Goal: Communication & Community: Answer question/provide support

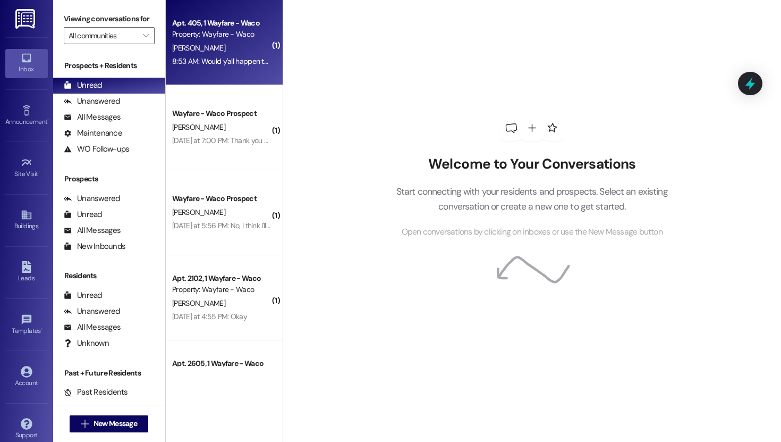
click at [210, 50] on div "[PERSON_NAME]" at bounding box center [221, 47] width 100 height 13
click at [200, 46] on div "[PERSON_NAME]" at bounding box center [221, 47] width 100 height 13
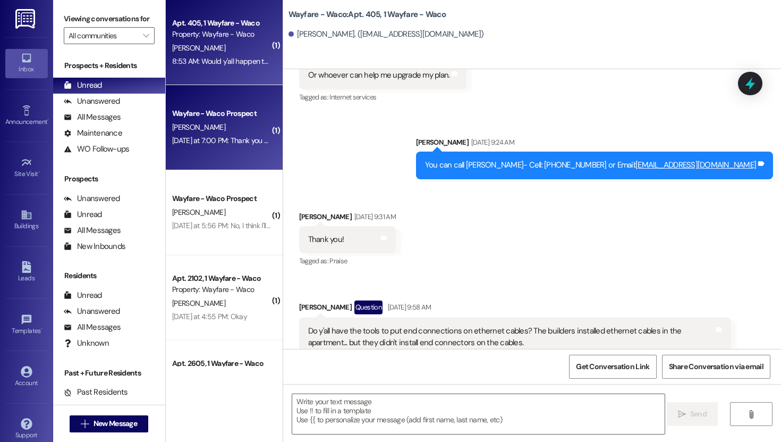
scroll to position [6707, 0]
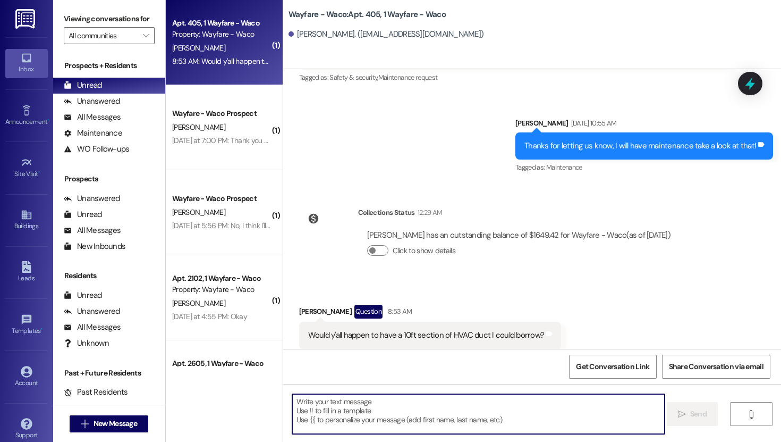
click at [451, 411] on textarea at bounding box center [478, 414] width 373 height 40
type textarea "U"
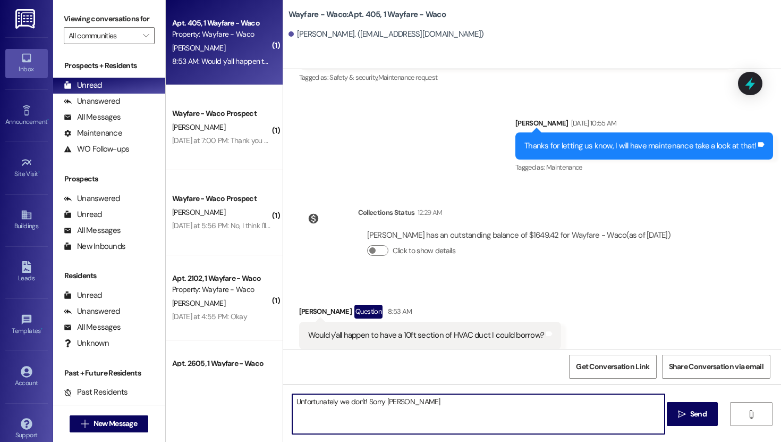
type textarea "Unfortunately we don't! Sorry [PERSON_NAME]!"
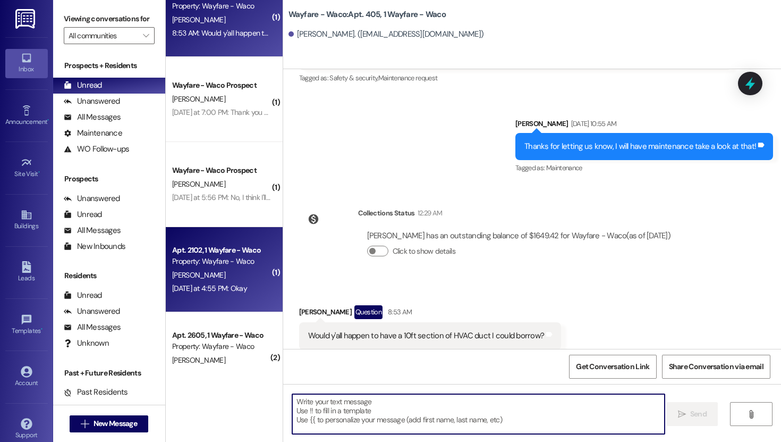
scroll to position [59, 0]
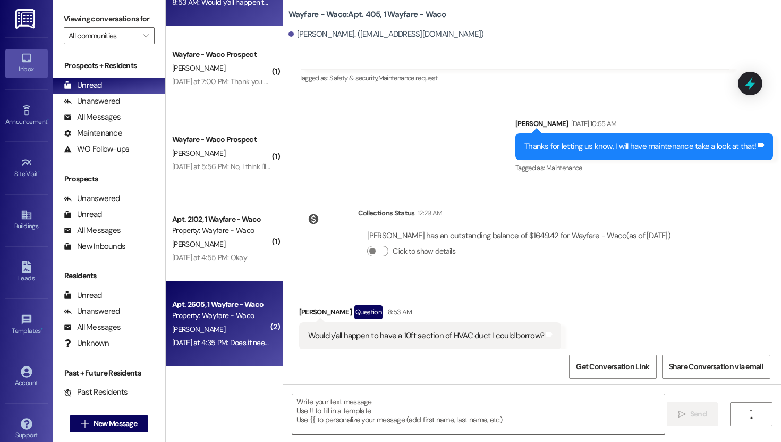
click at [222, 306] on div "Apt. 2605, 1 Wayfare - Waco" at bounding box center [221, 304] width 98 height 11
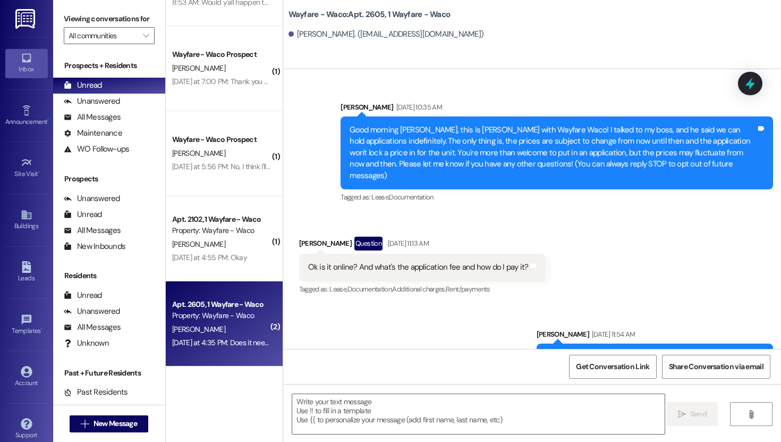
scroll to position [7112, 0]
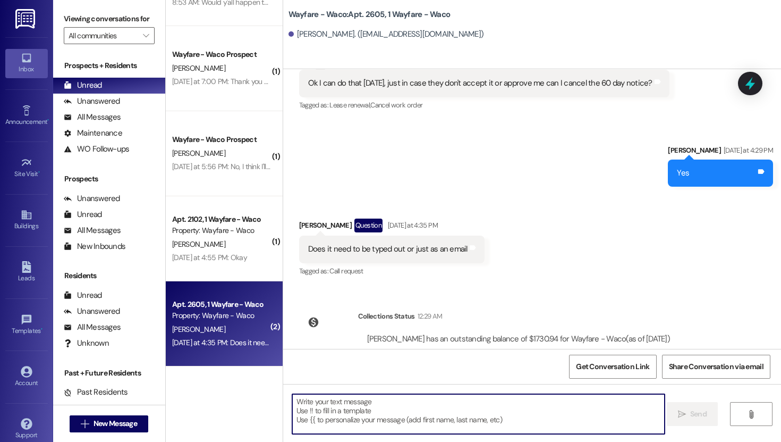
click at [365, 411] on textarea at bounding box center [478, 414] width 373 height 40
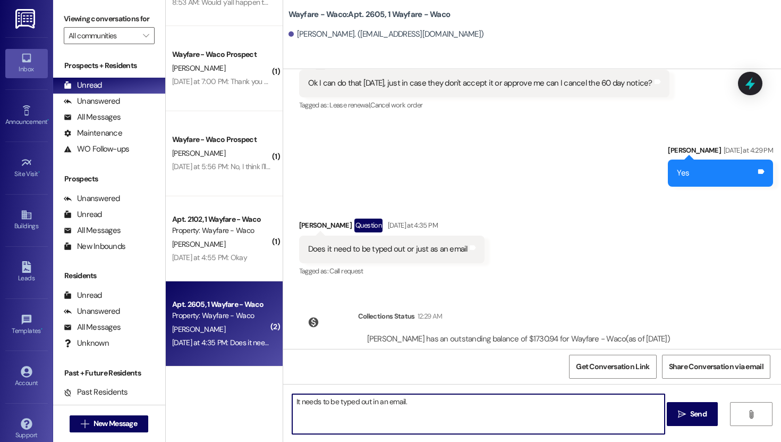
click at [292, 401] on textarea "It needs to be typed out in an email." at bounding box center [478, 414] width 373 height 40
type textarea "Good morning [PERSON_NAME], It needs to be typed out in an email."
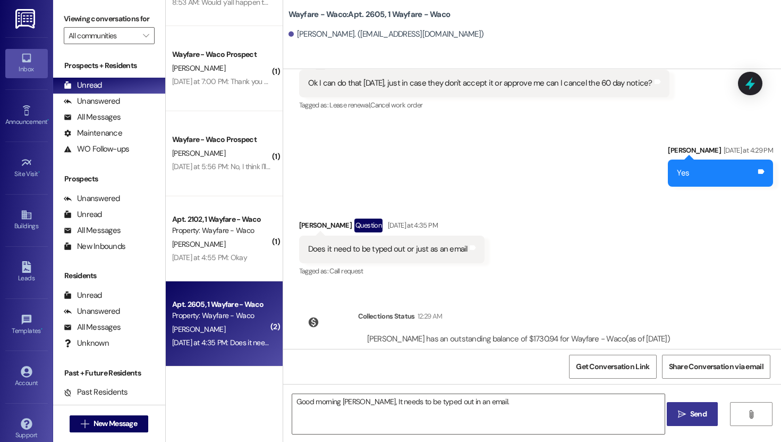
click at [684, 414] on icon "" at bounding box center [682, 414] width 8 height 9
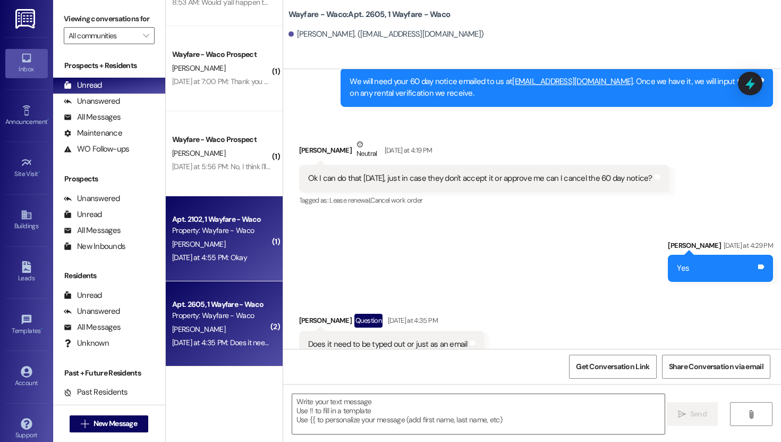
scroll to position [7014, 0]
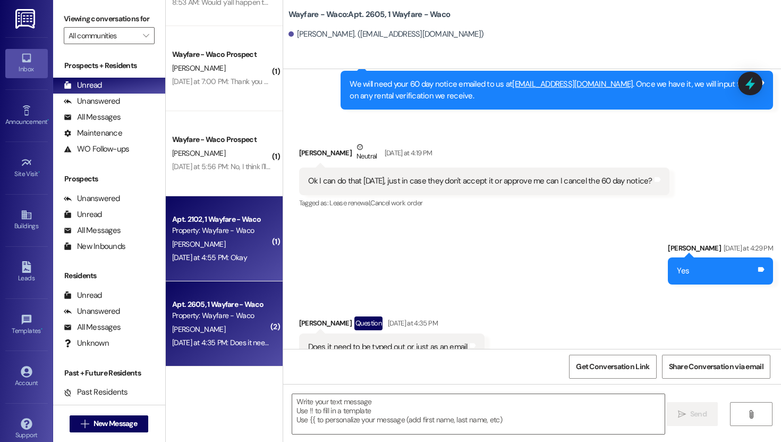
click at [225, 238] on div "[PERSON_NAME]" at bounding box center [221, 244] width 100 height 13
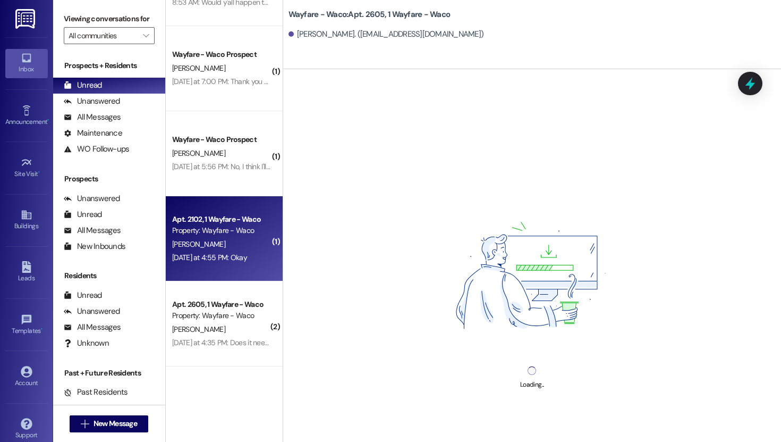
click at [229, 231] on div "Property: Wayfare - Waco" at bounding box center [221, 230] width 98 height 11
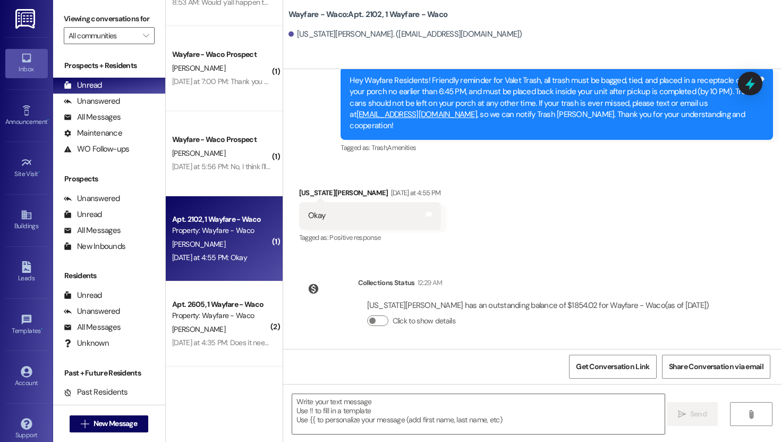
scroll to position [0, 0]
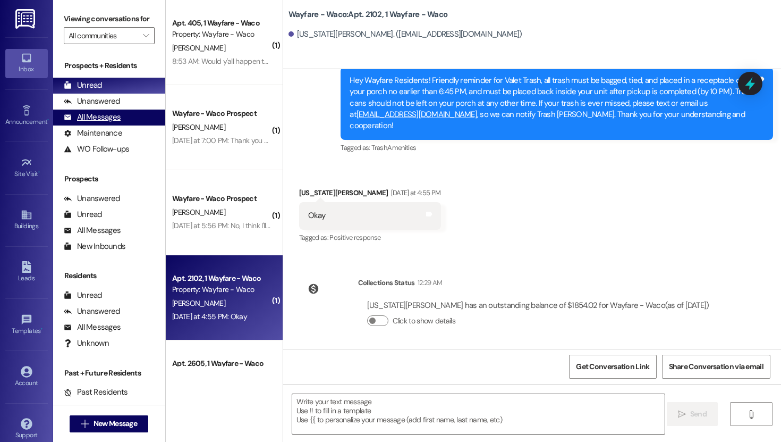
click at [104, 123] on div "All Messages" at bounding box center [92, 117] width 57 height 11
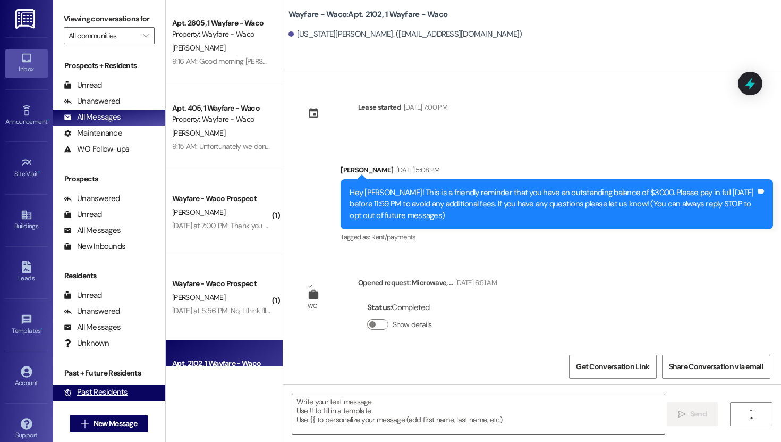
scroll to position [5184, 0]
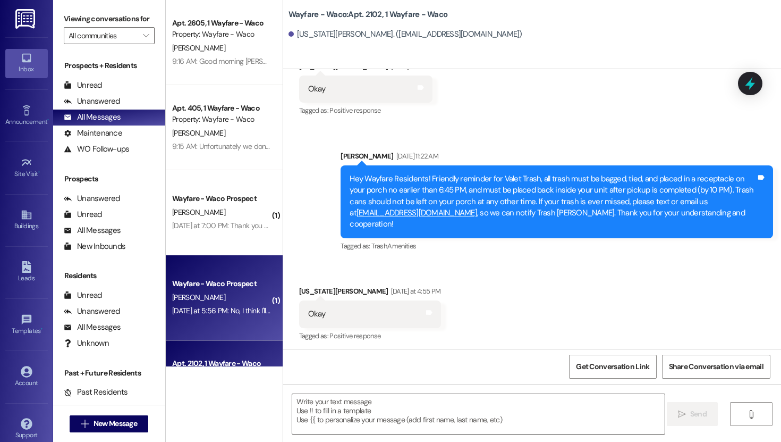
click at [201, 310] on div "[DATE] at 5:56 PM: No, I think I'll stay where I am for a while. Thank you for …" at bounding box center [425, 311] width 507 height 10
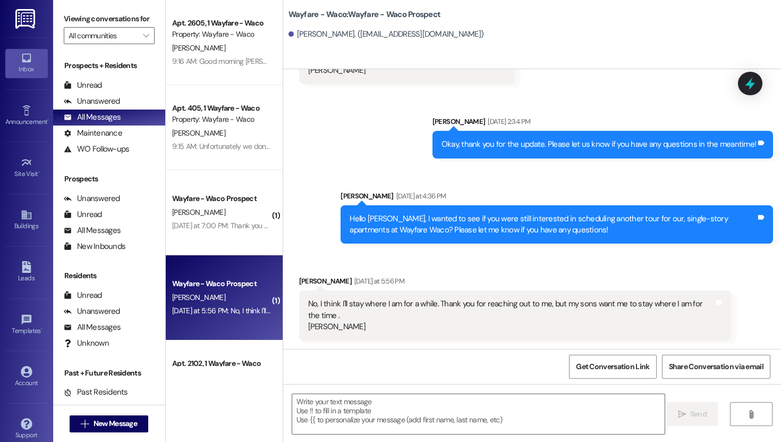
scroll to position [180, 0]
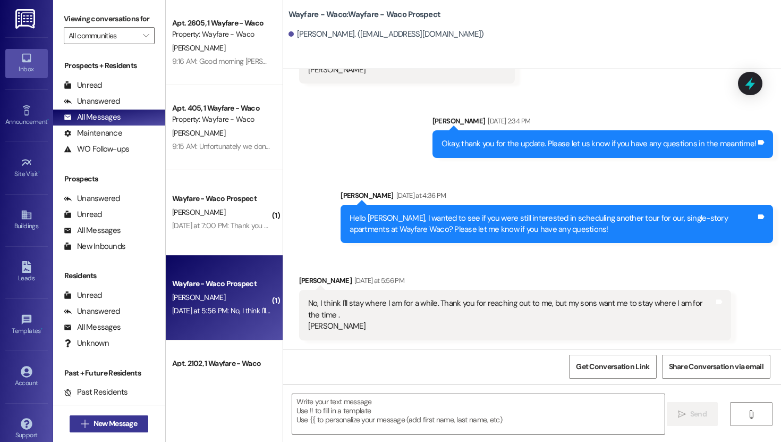
click at [120, 422] on span "New Message" at bounding box center [116, 423] width 44 height 11
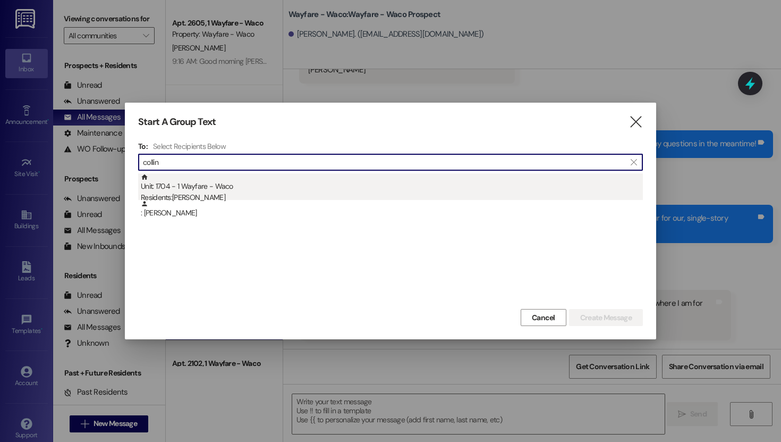
type input "collin"
click at [240, 192] on div "Residents: [PERSON_NAME]" at bounding box center [392, 197] width 502 height 11
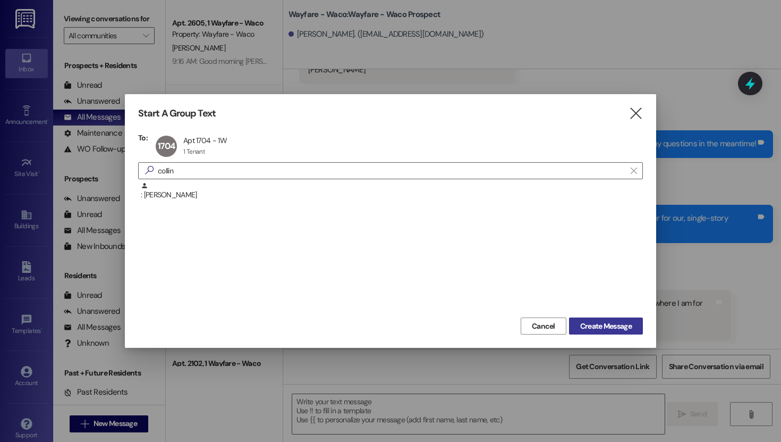
click at [611, 321] on span "Create Message" at bounding box center [606, 326] width 52 height 11
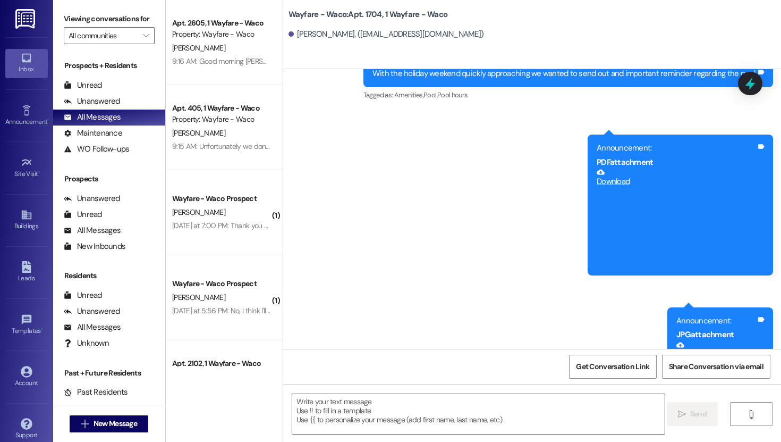
scroll to position [4520, 0]
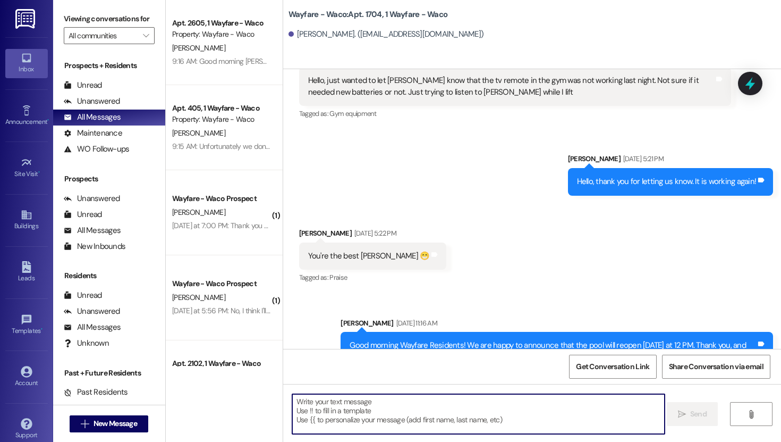
click at [349, 411] on textarea at bounding box center [478, 414] width 373 height 40
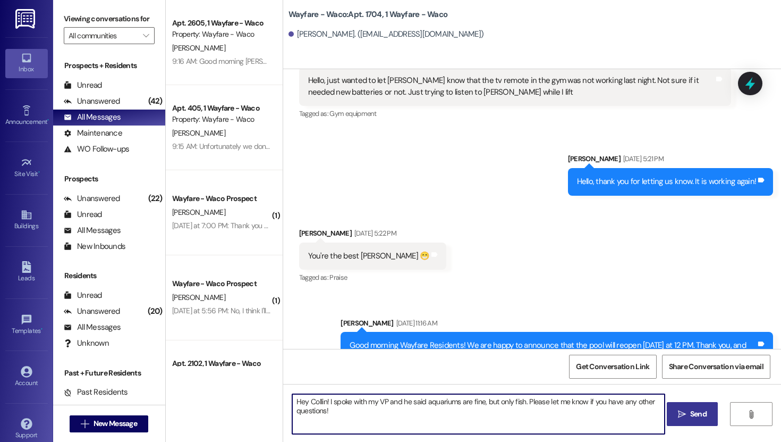
type textarea "Hey Collin! I spoke with my VP and he said aquariums are fine, but only fish. P…"
click at [688, 416] on span "Send" at bounding box center [698, 413] width 21 height 11
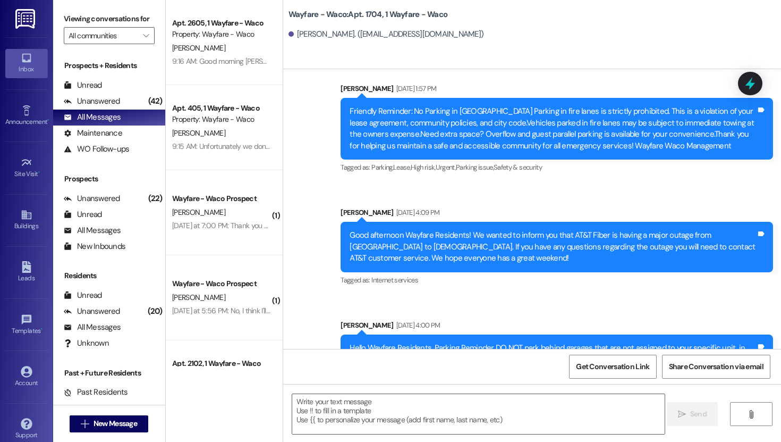
scroll to position [6990, 0]
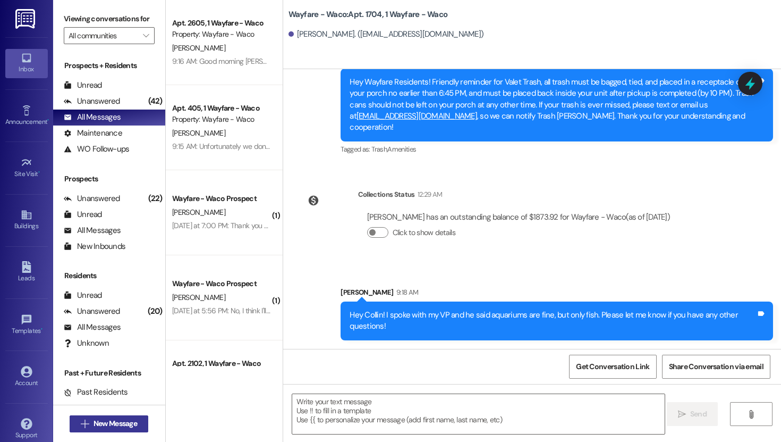
click at [130, 421] on span "New Message" at bounding box center [116, 423] width 44 height 11
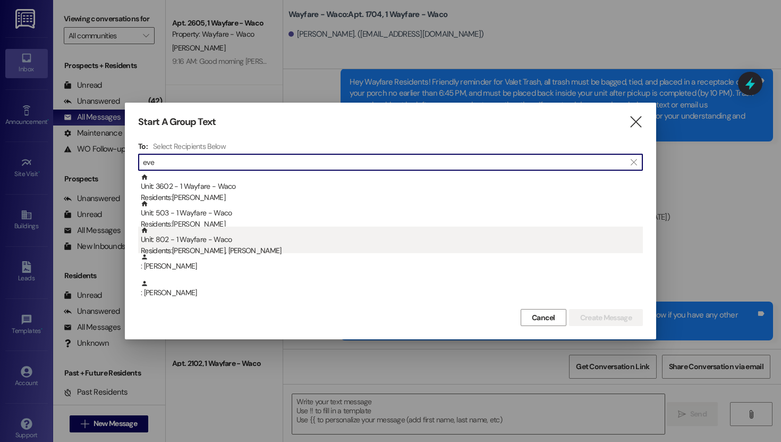
type input "eve"
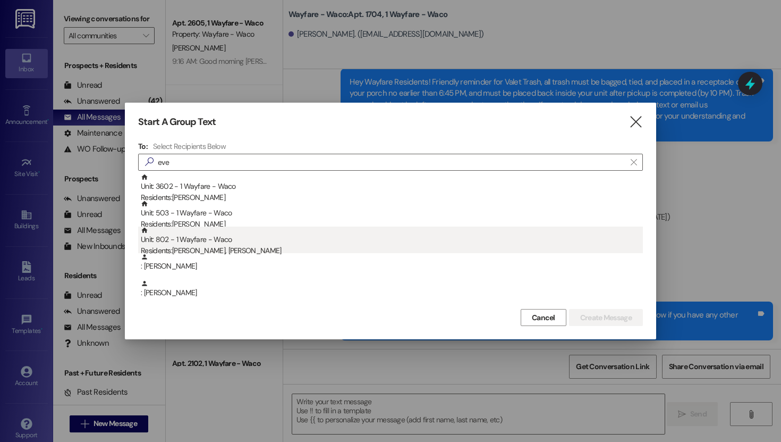
click at [229, 227] on div "Unit: 802 - 1 Wayfare - Waco Residents: [PERSON_NAME], [PERSON_NAME]" at bounding box center [392, 241] width 502 height 30
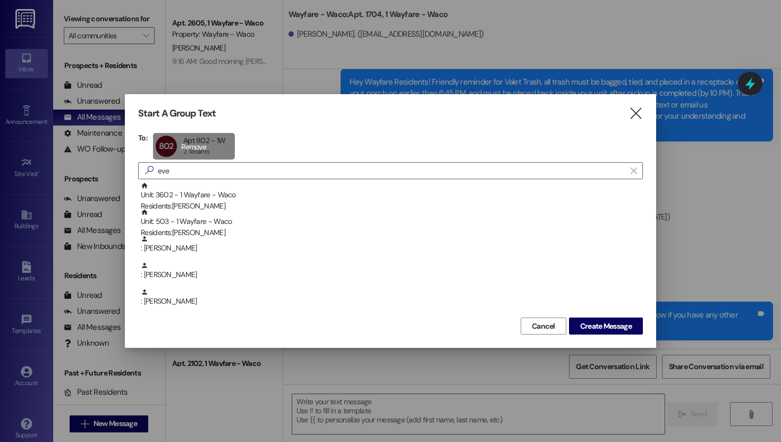
click at [210, 149] on div "802 Apt 802 - 1W Apt 802 - 1W 2 Tenants 2 Tenants click to remove" at bounding box center [194, 146] width 82 height 27
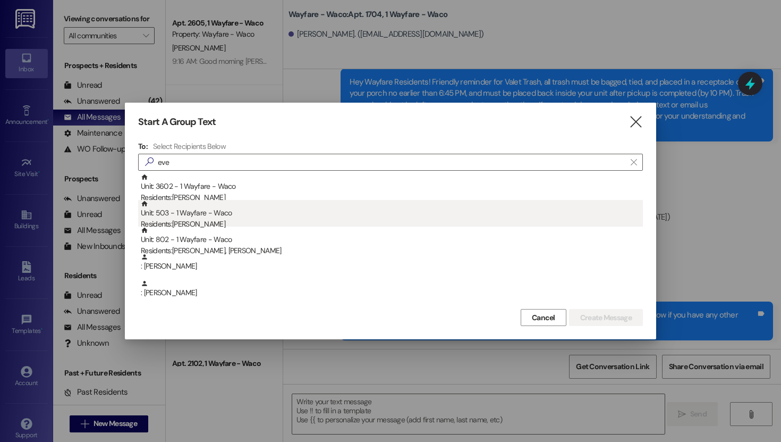
click at [205, 213] on div "Unit: 503 - 1 Wayfare - Waco Residents: [PERSON_NAME]" at bounding box center [392, 215] width 502 height 30
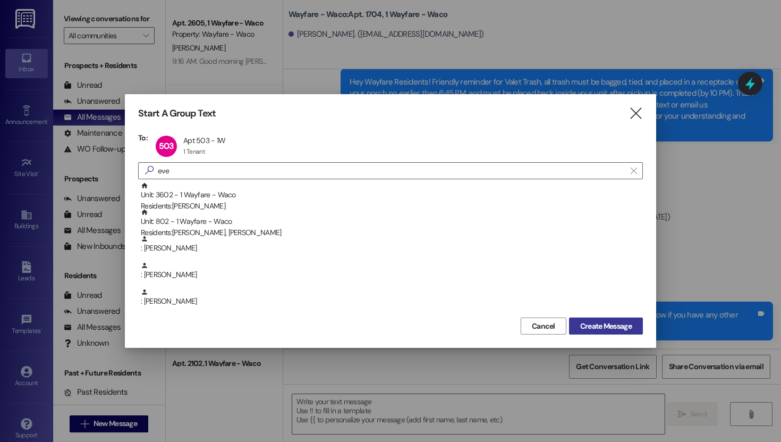
click at [611, 318] on button "Create Message" at bounding box center [606, 325] width 74 height 17
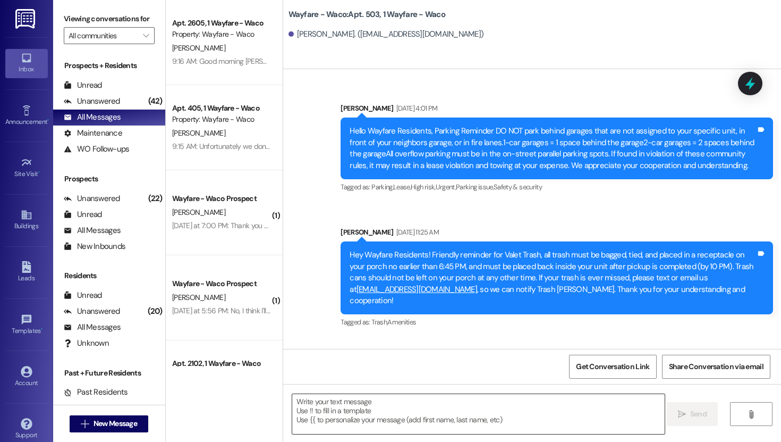
scroll to position [22152, 0]
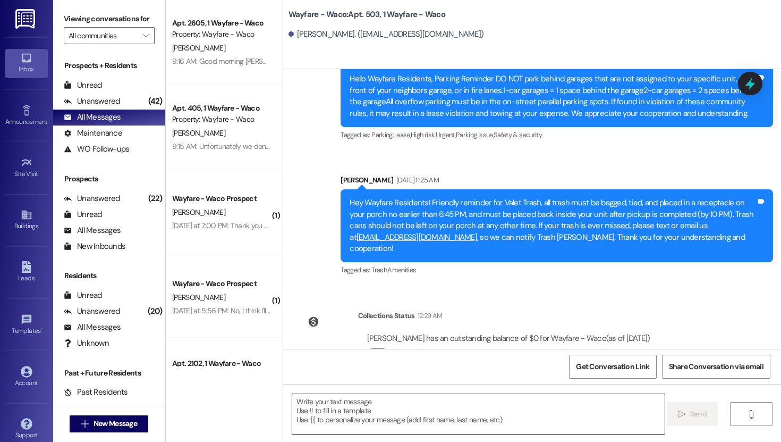
click at [371, 410] on textarea at bounding box center [478, 414] width 373 height 40
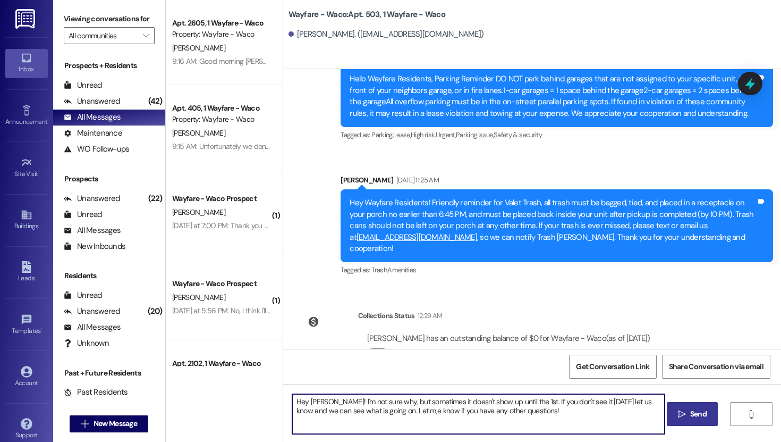
type textarea "Hey [PERSON_NAME]! I'm not sure why, but sometimes it doesn't show up until the…"
click at [689, 414] on span "Send" at bounding box center [698, 413] width 21 height 11
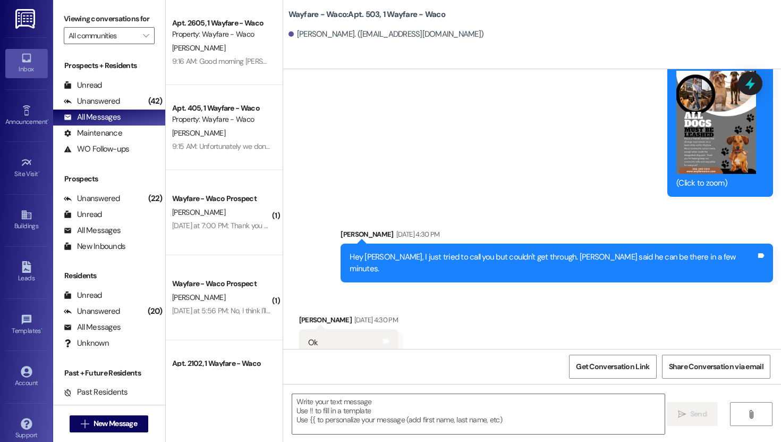
scroll to position [20948, 0]
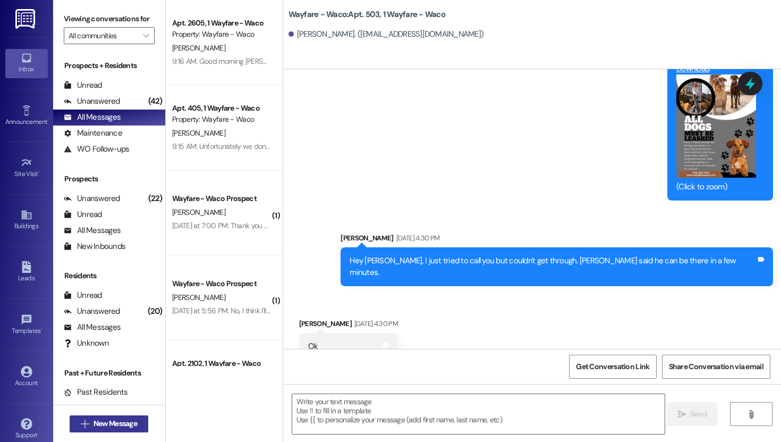
click at [112, 420] on span "New Message" at bounding box center [116, 423] width 44 height 11
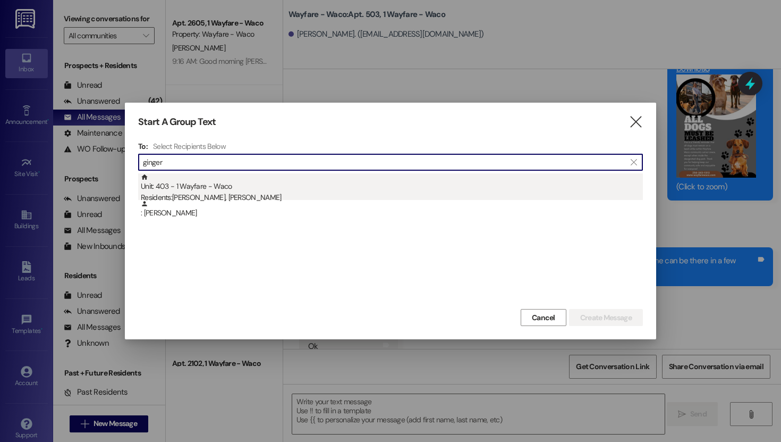
type input "ginger"
click at [232, 195] on div "Residents: [PERSON_NAME], [PERSON_NAME]" at bounding box center [392, 197] width 502 height 11
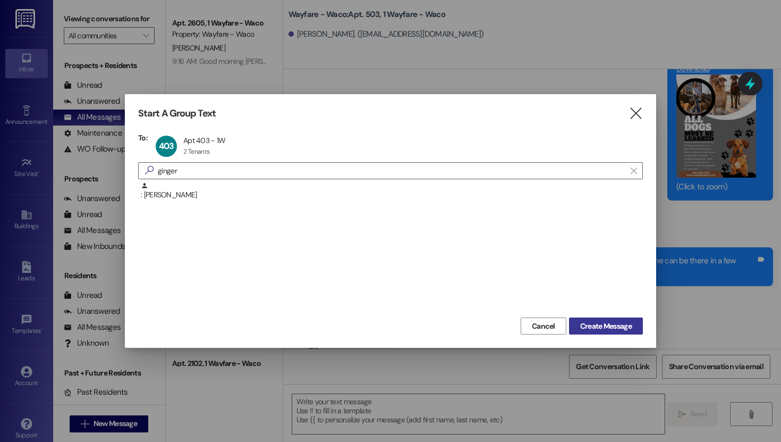
click at [612, 326] on span "Create Message" at bounding box center [606, 326] width 52 height 11
click at [613, 327] on span "Create Message" at bounding box center [606, 326] width 52 height 11
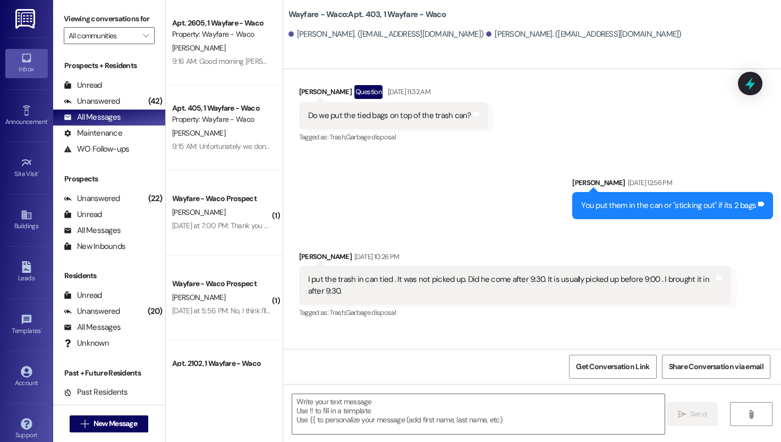
scroll to position [9541, 0]
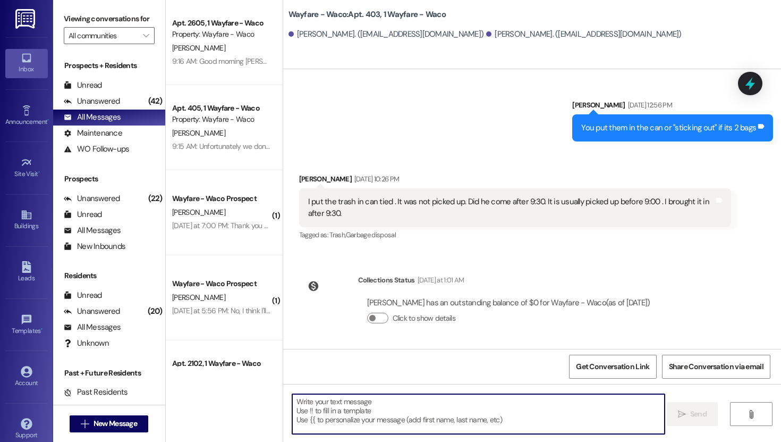
click at [385, 411] on textarea at bounding box center [478, 414] width 373 height 40
type textarea "G"
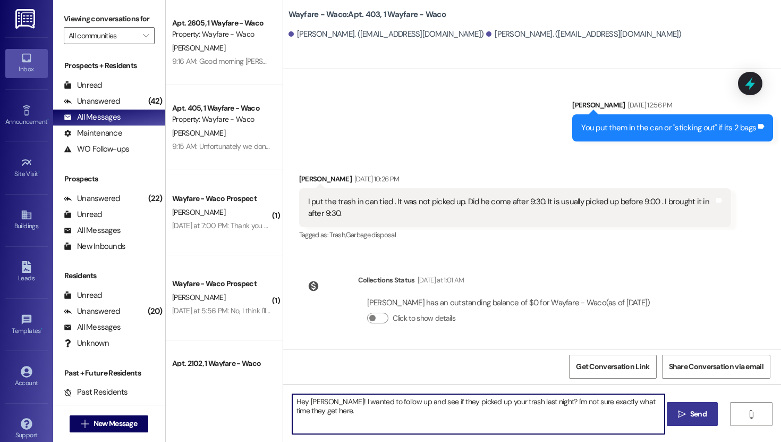
type textarea "Hey [PERSON_NAME]! I wanted to follow up and see if they picked up your trash l…"
click at [682, 417] on icon "" at bounding box center [682, 414] width 8 height 9
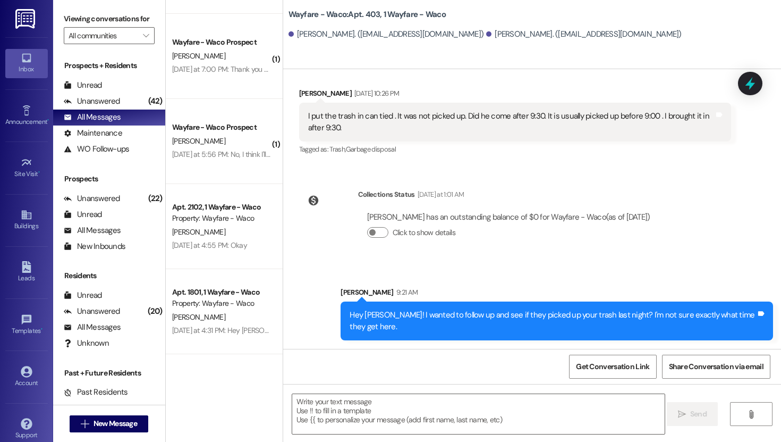
scroll to position [0, 0]
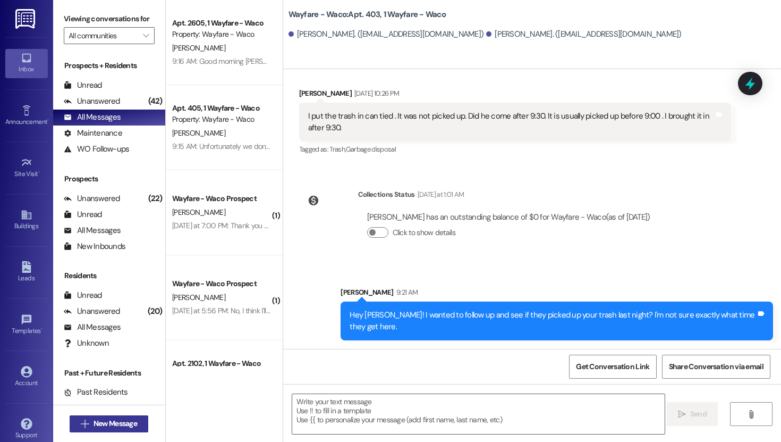
click at [102, 424] on span "New Message" at bounding box center [116, 423] width 44 height 11
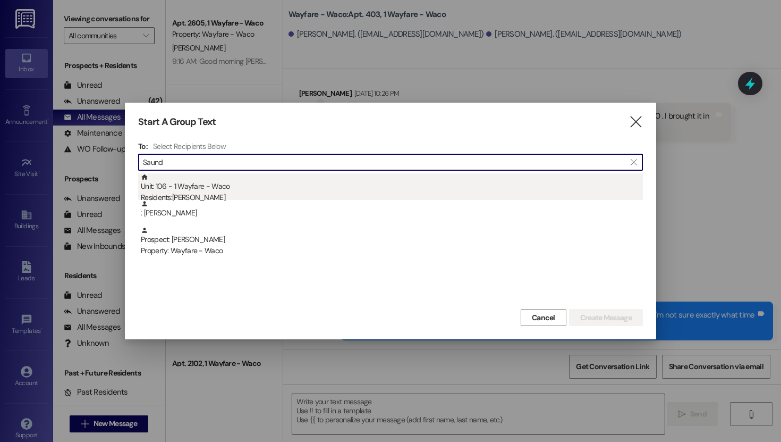
type input "Saund"
click at [219, 189] on div "Unit: 106 - 1 Wayfare - Waco Residents: [PERSON_NAME]" at bounding box center [392, 188] width 502 height 30
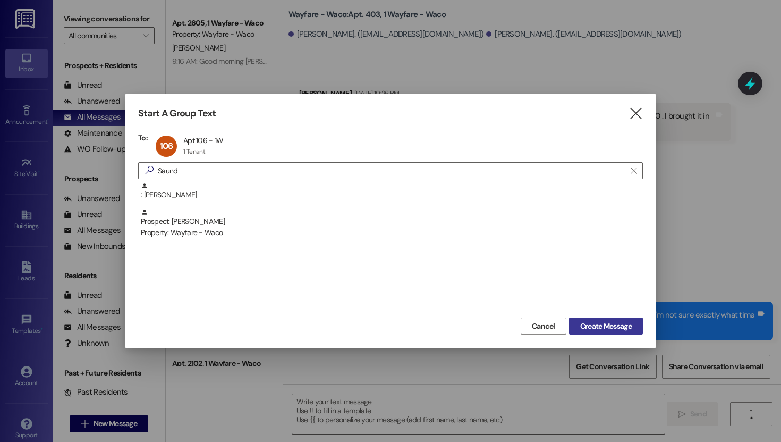
click at [595, 319] on button "Create Message" at bounding box center [606, 325] width 74 height 17
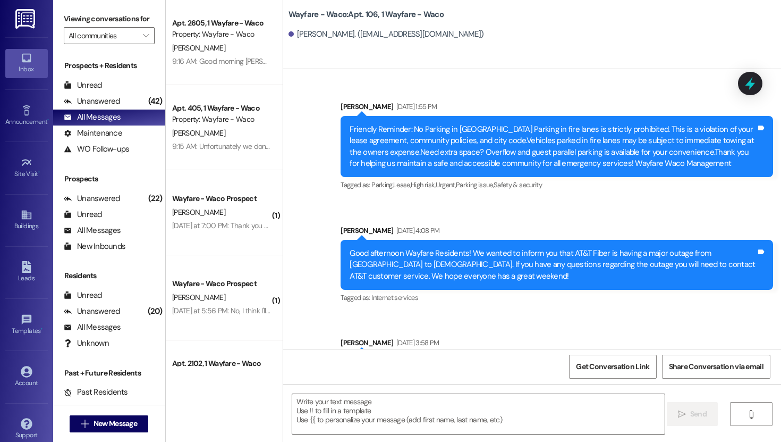
scroll to position [7205, 0]
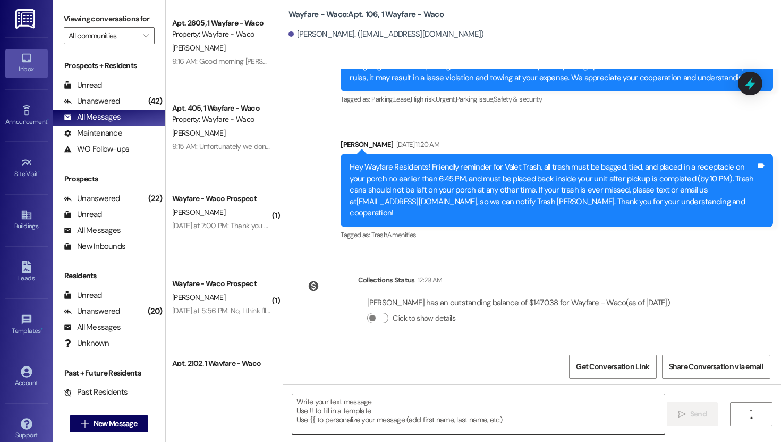
click at [433, 428] on textarea at bounding box center [478, 414] width 373 height 40
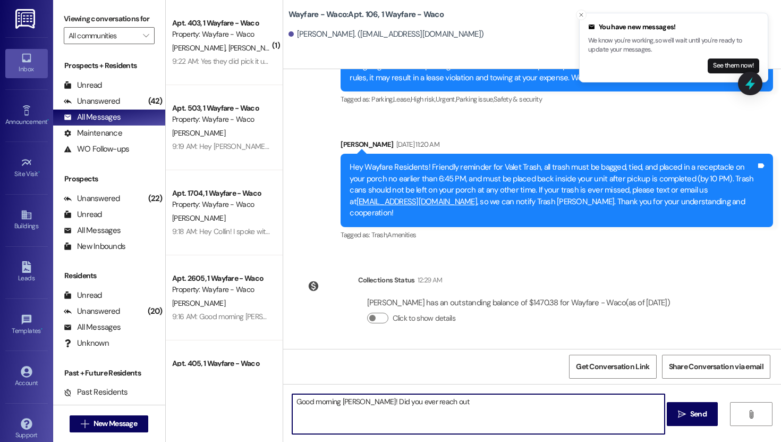
click at [467, 400] on textarea "Good morning [PERSON_NAME]! Did you ever reach out" at bounding box center [478, 414] width 373 height 40
type textarea "Good morning [PERSON_NAME]! Did you ever reach out about the water bill?"
click at [698, 422] on button " Send" at bounding box center [693, 414] width 52 height 24
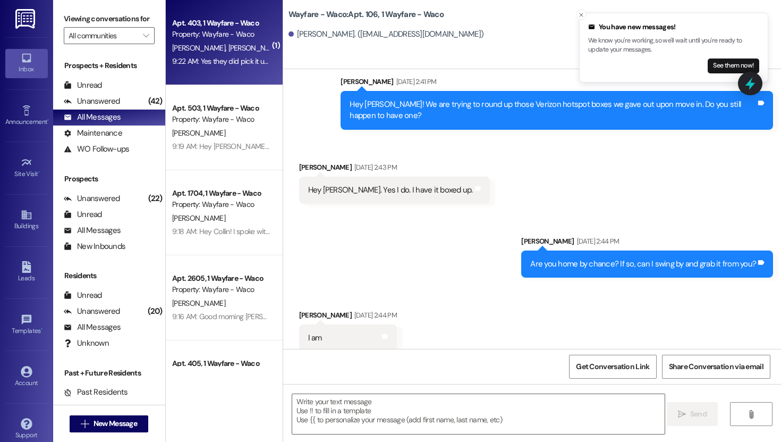
scroll to position [335, 0]
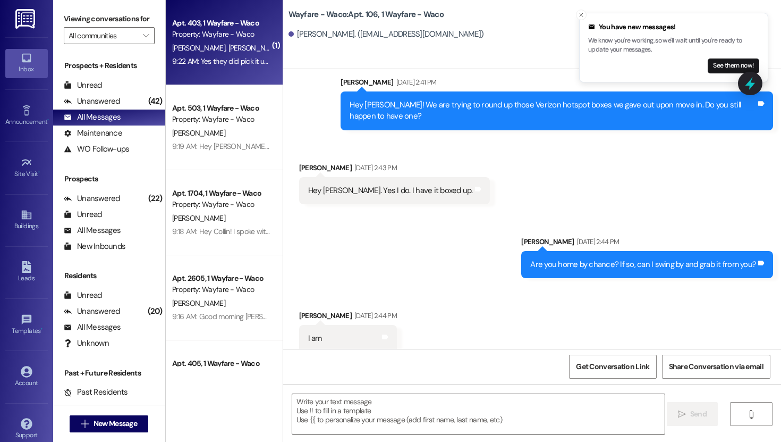
click at [218, 61] on div "9:22 AM: Yes they did pick it up. Thank you. 9:22 AM: Yes they did pick it up. …" at bounding box center [238, 61] width 132 height 10
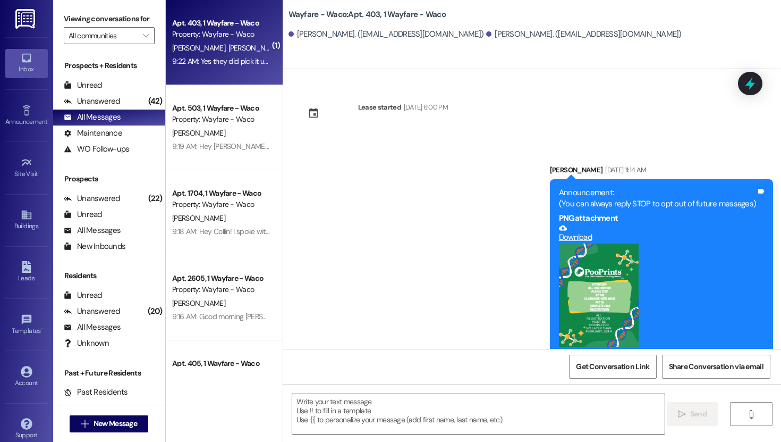
scroll to position [9731, 0]
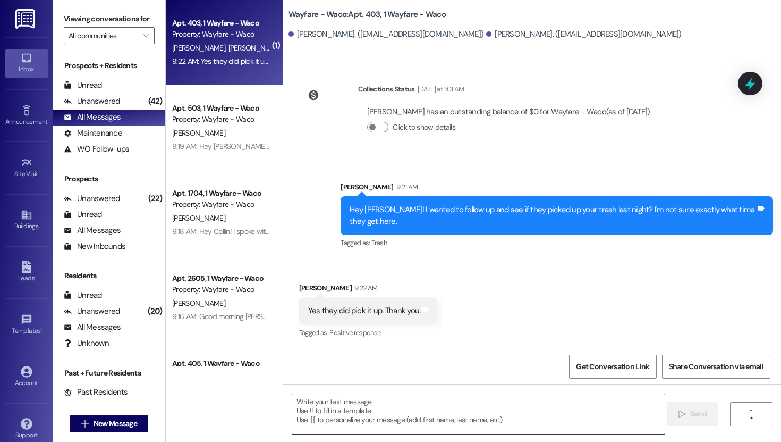
click at [451, 398] on textarea at bounding box center [478, 414] width 373 height 40
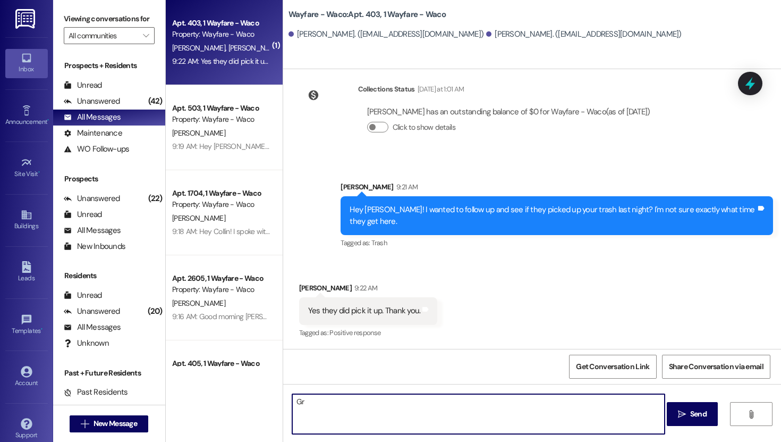
type textarea "G"
type textarea "Sounds great!"
click at [708, 419] on span "Send" at bounding box center [698, 413] width 21 height 11
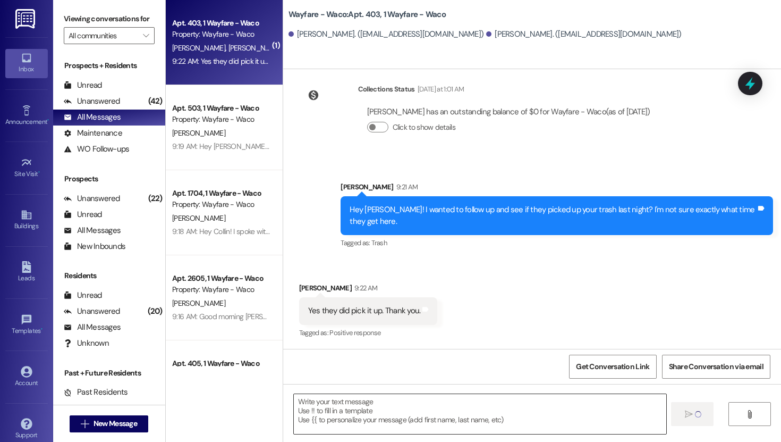
scroll to position [9731, 0]
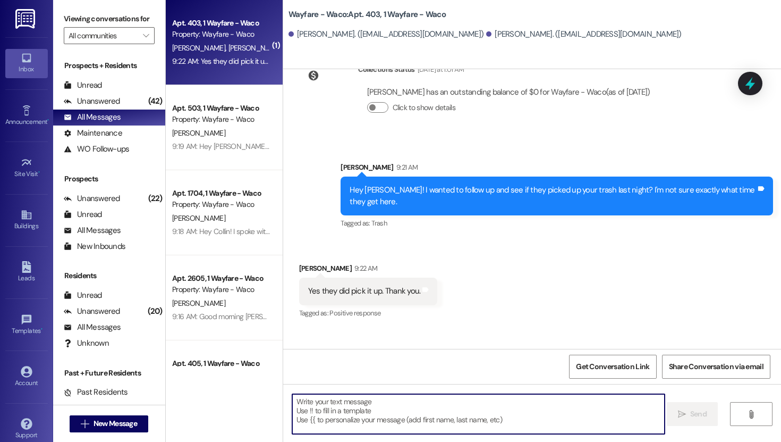
click at [424, 402] on textarea at bounding box center [478, 414] width 373 height 40
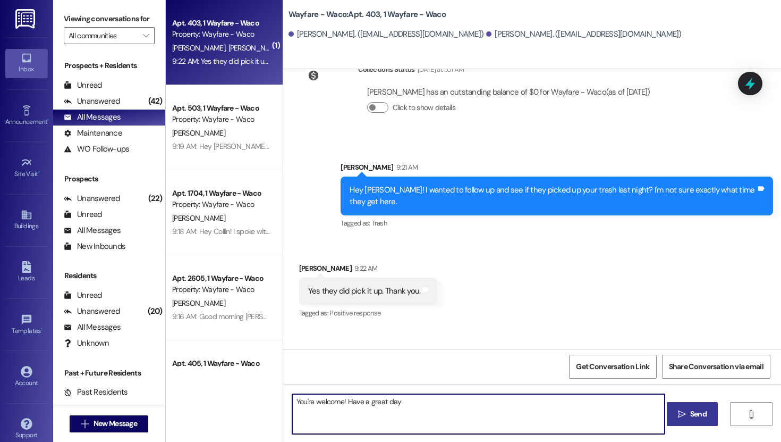
type textarea "You're welcome! Have a great day!"
